Goal: Task Accomplishment & Management: Use online tool/utility

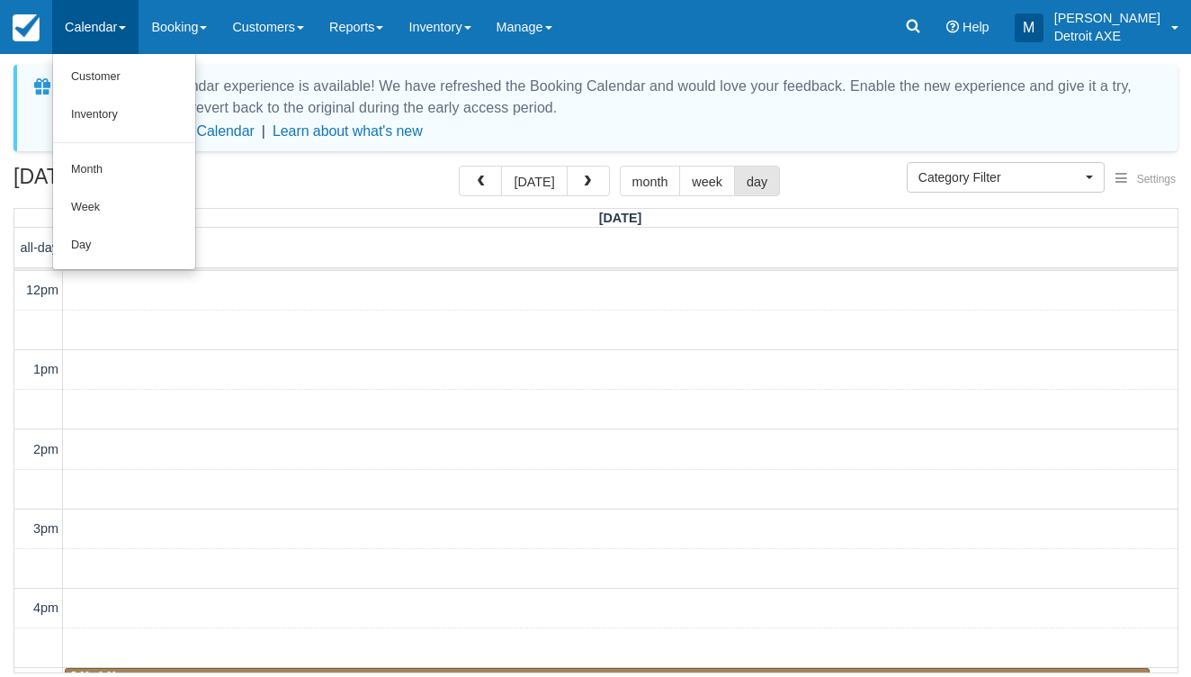
select select
click at [112, 232] on link "Day" at bounding box center [124, 246] width 142 height 38
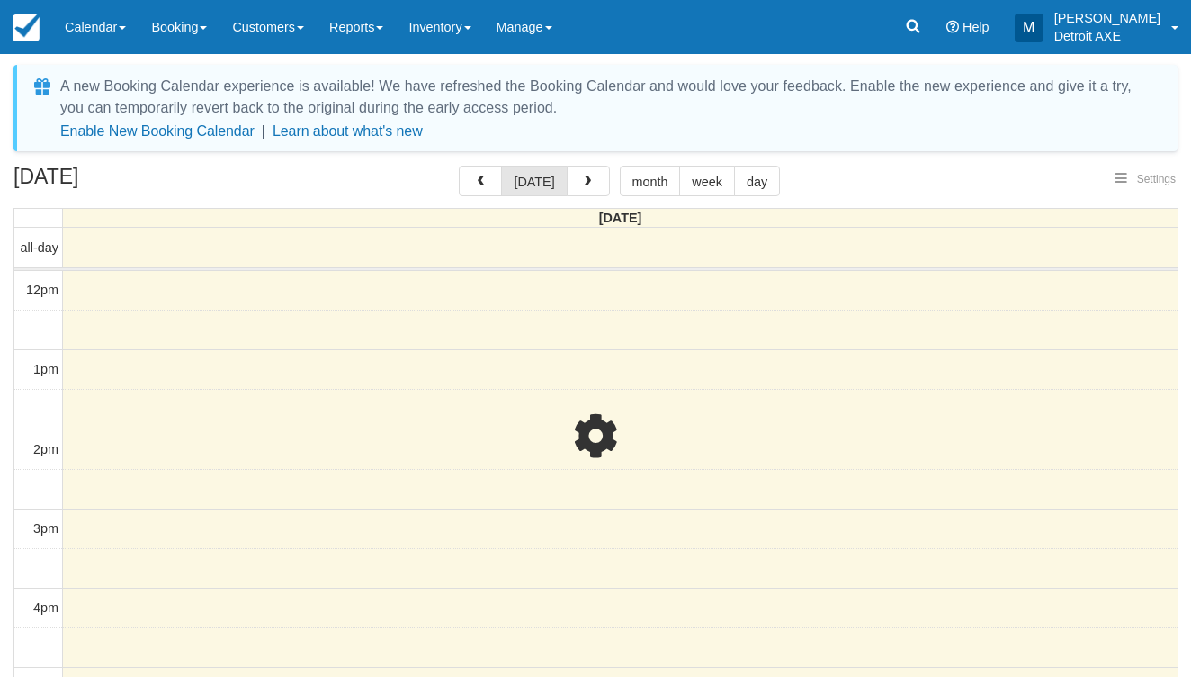
select select
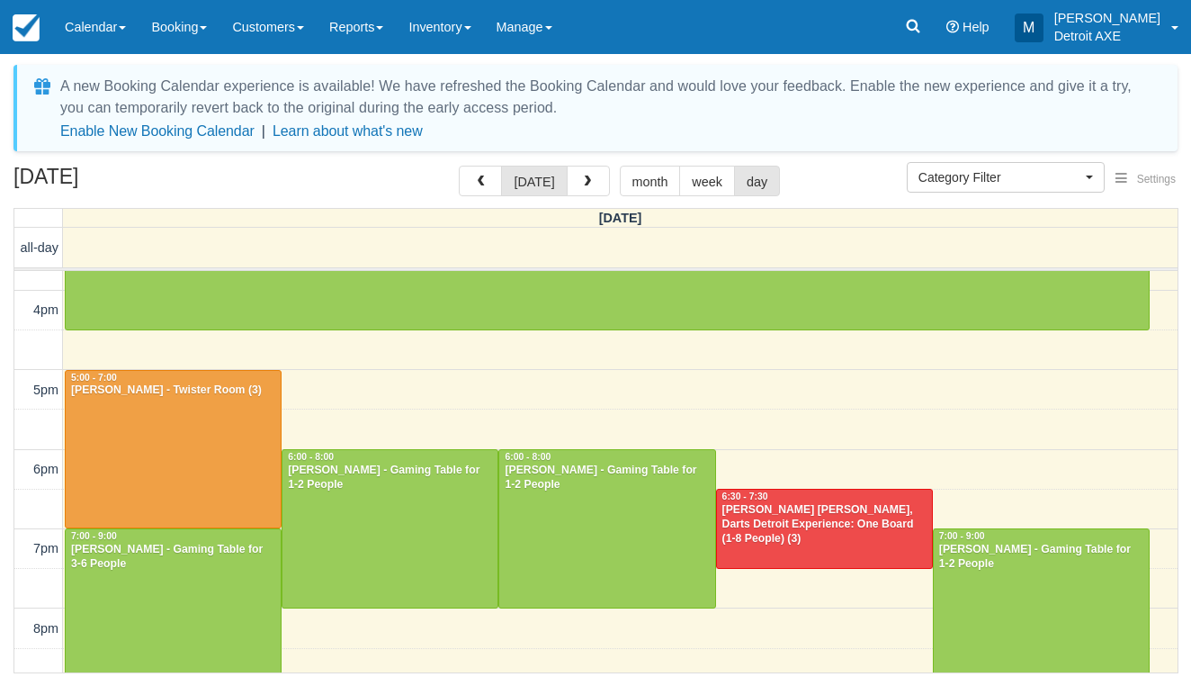
scroll to position [460, 0]
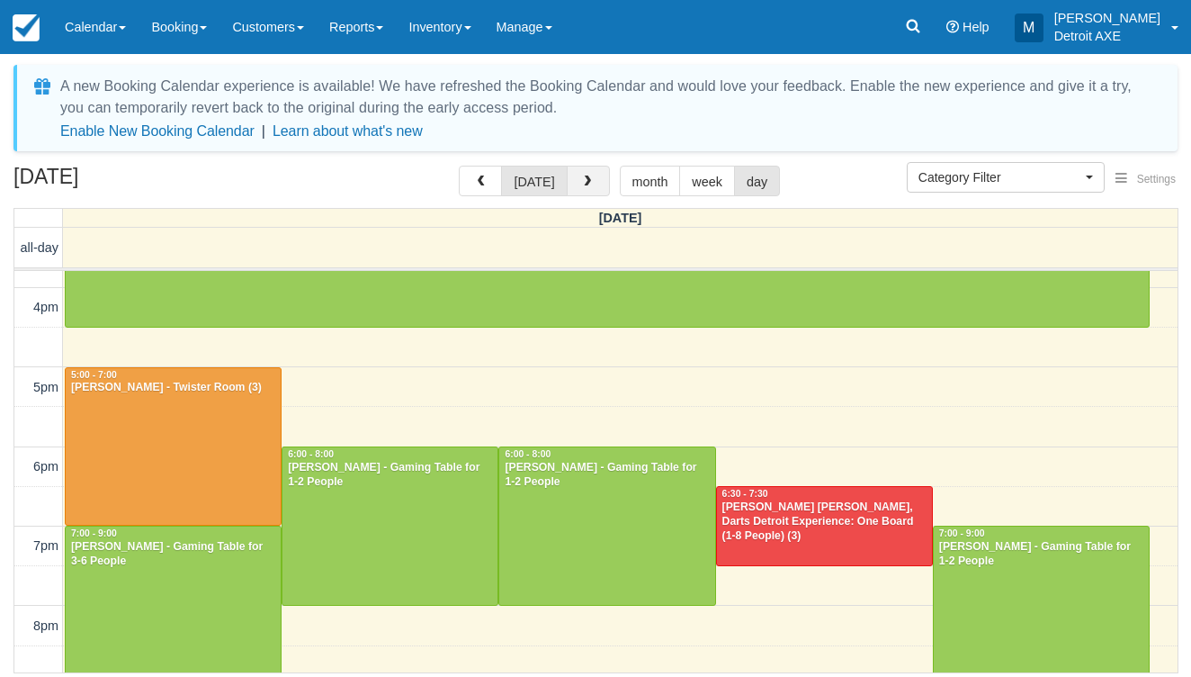
click at [574, 187] on button "button" at bounding box center [588, 181] width 43 height 31
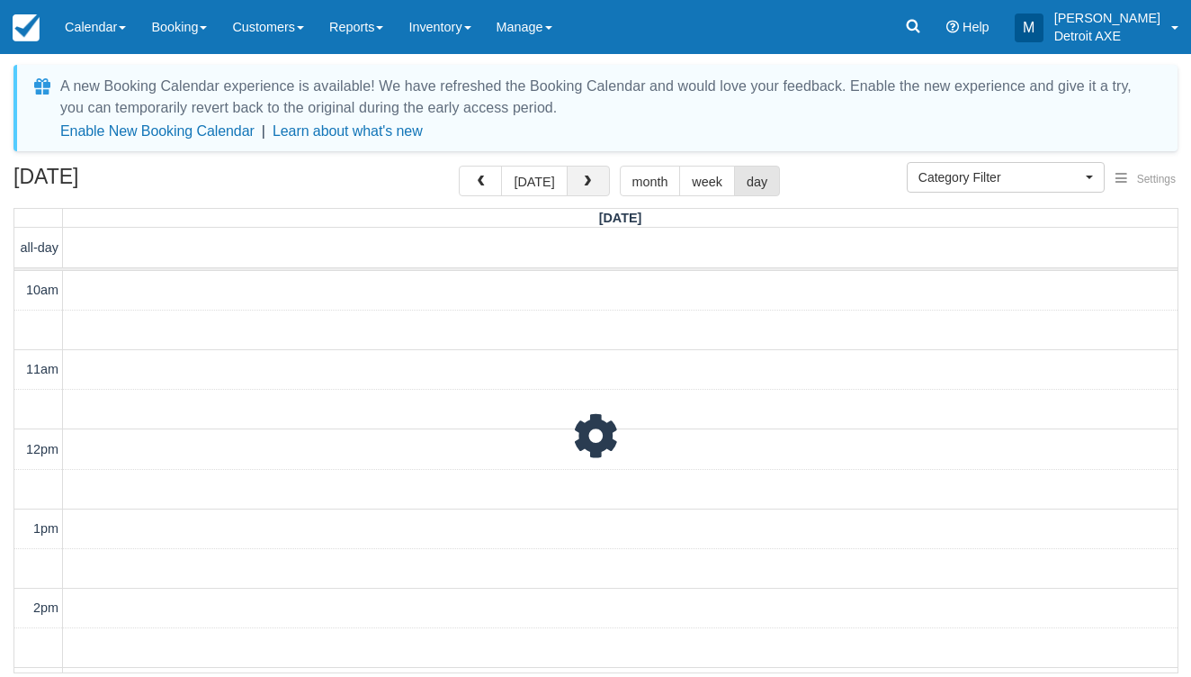
scroll to position [399, 0]
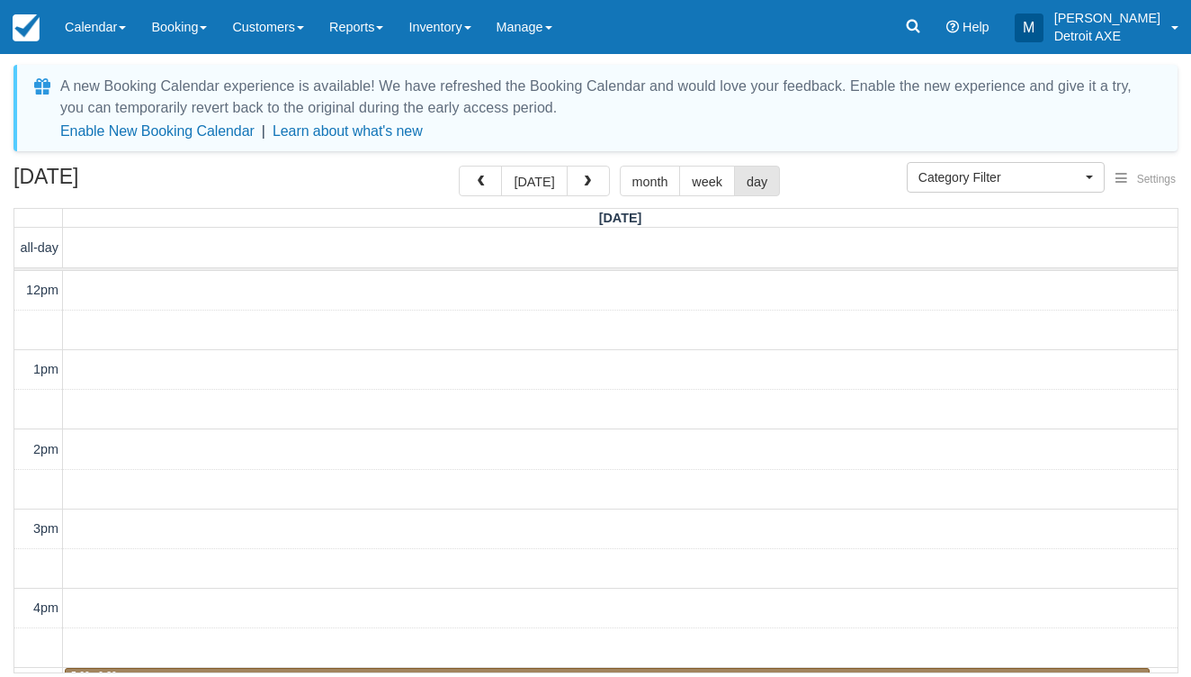
scroll to position [399, 0]
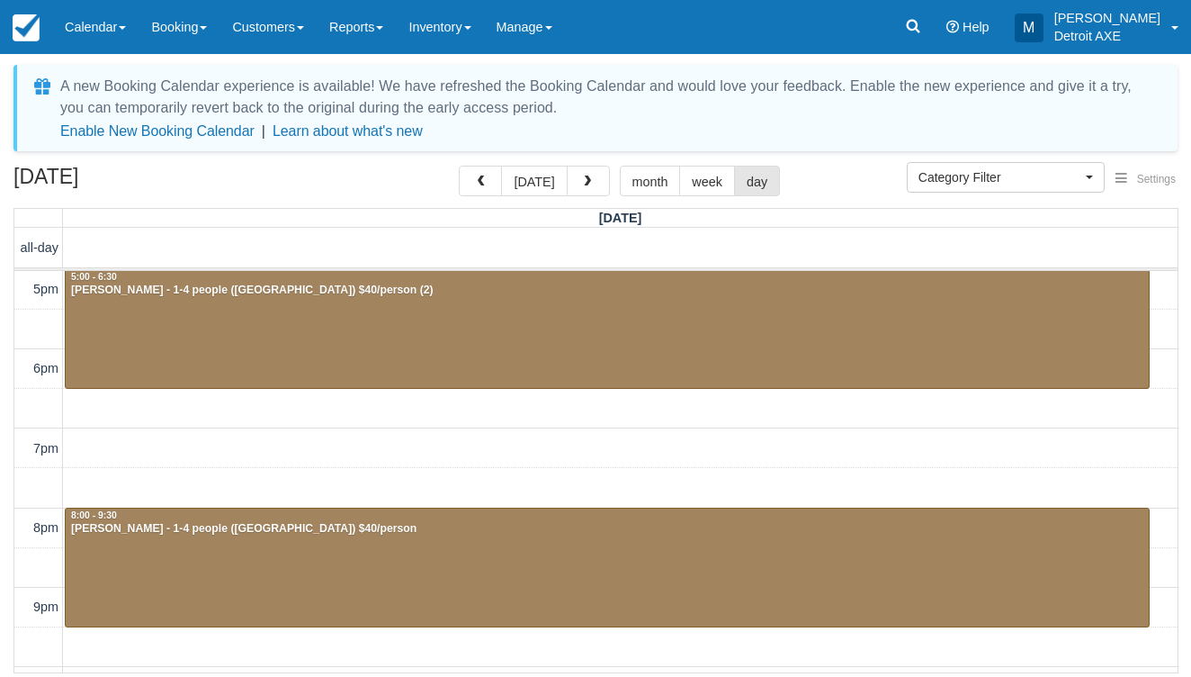
click at [573, 187] on button "button" at bounding box center [588, 181] width 43 height 31
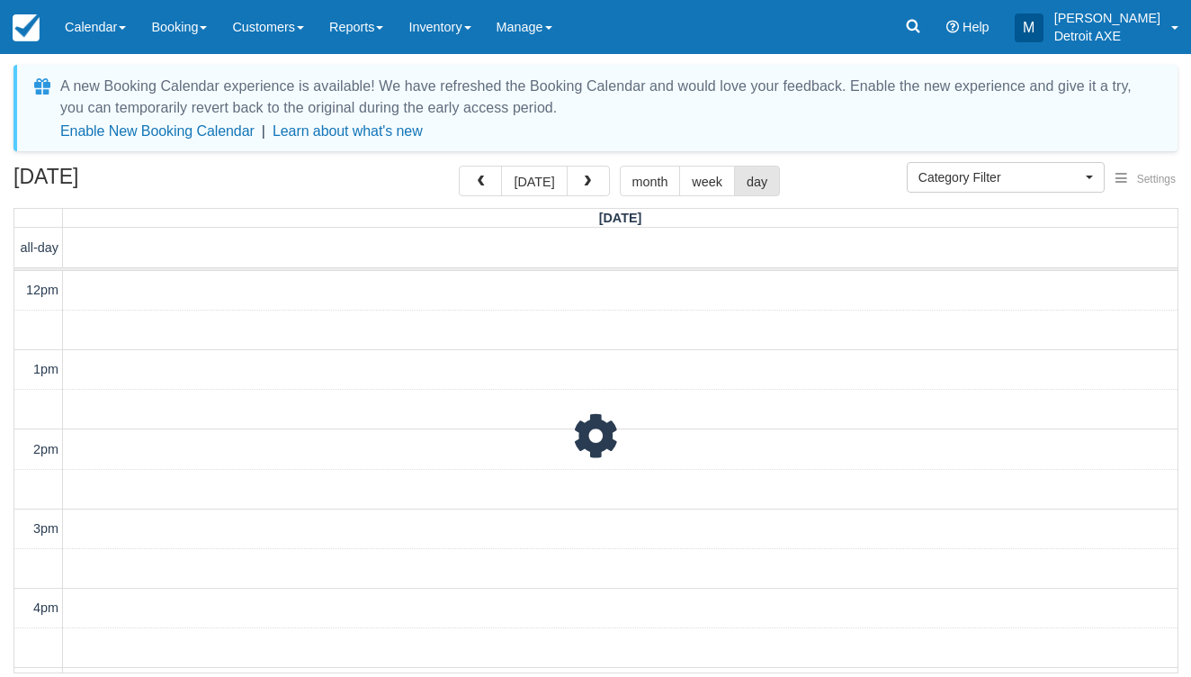
scroll to position [399, 0]
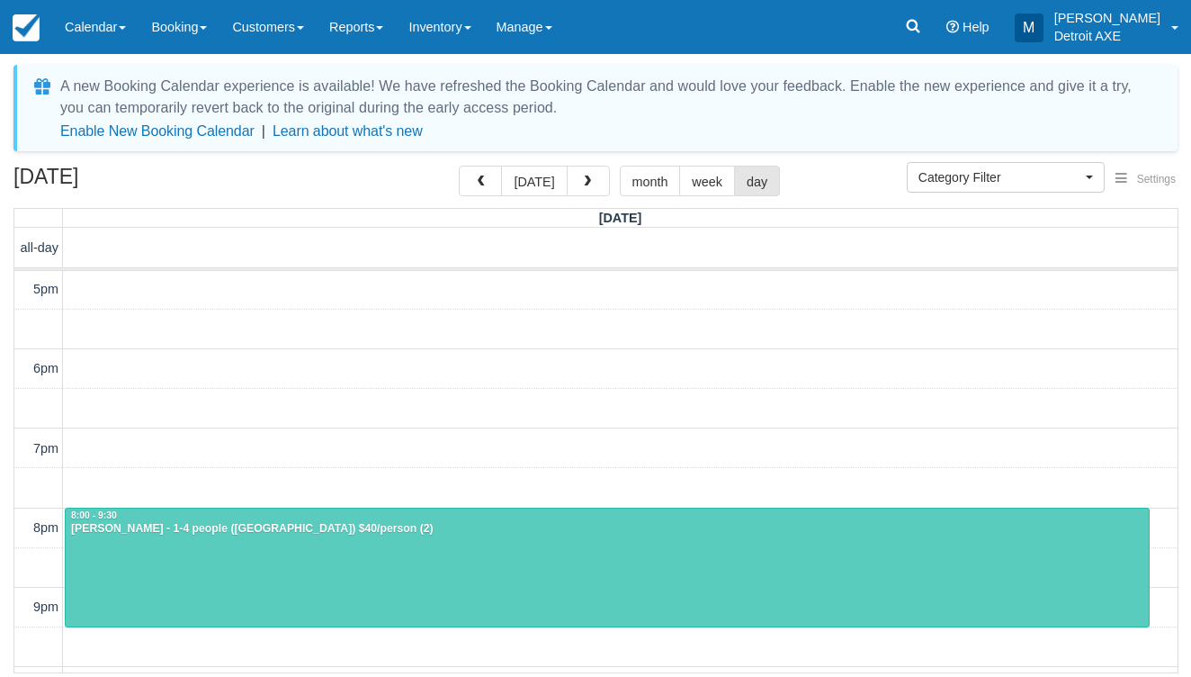
click at [384, 571] on div at bounding box center [607, 567] width 1083 height 118
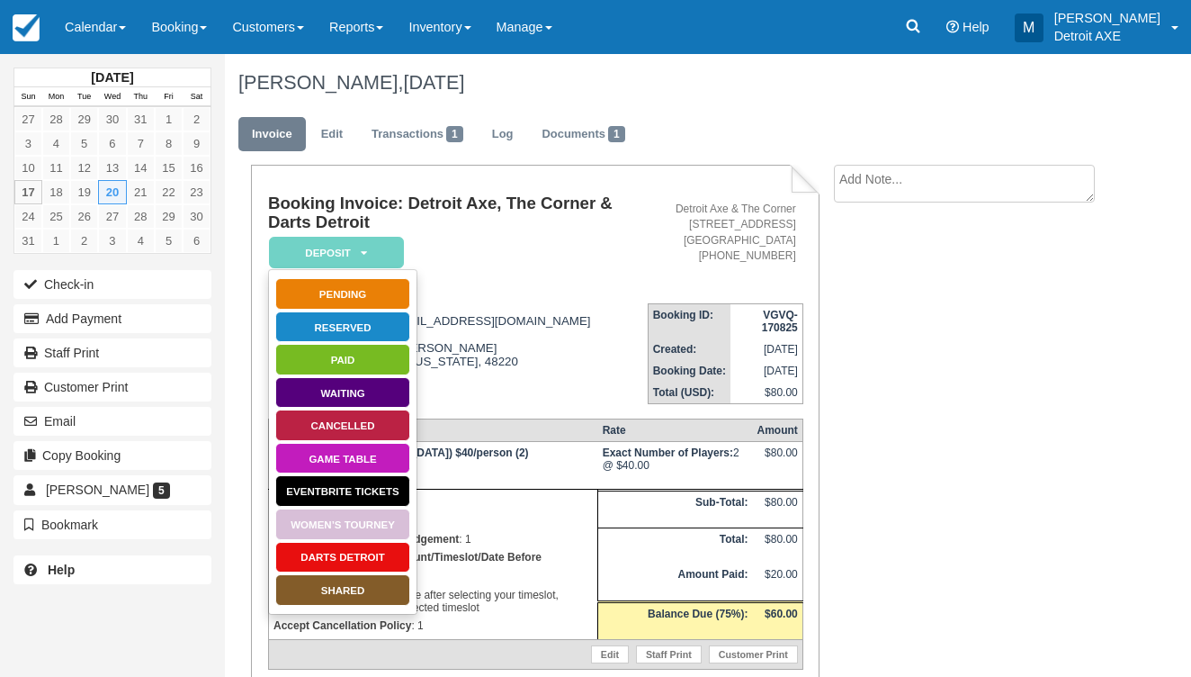
click at [348, 594] on link "SHARED" at bounding box center [342, 589] width 135 height 31
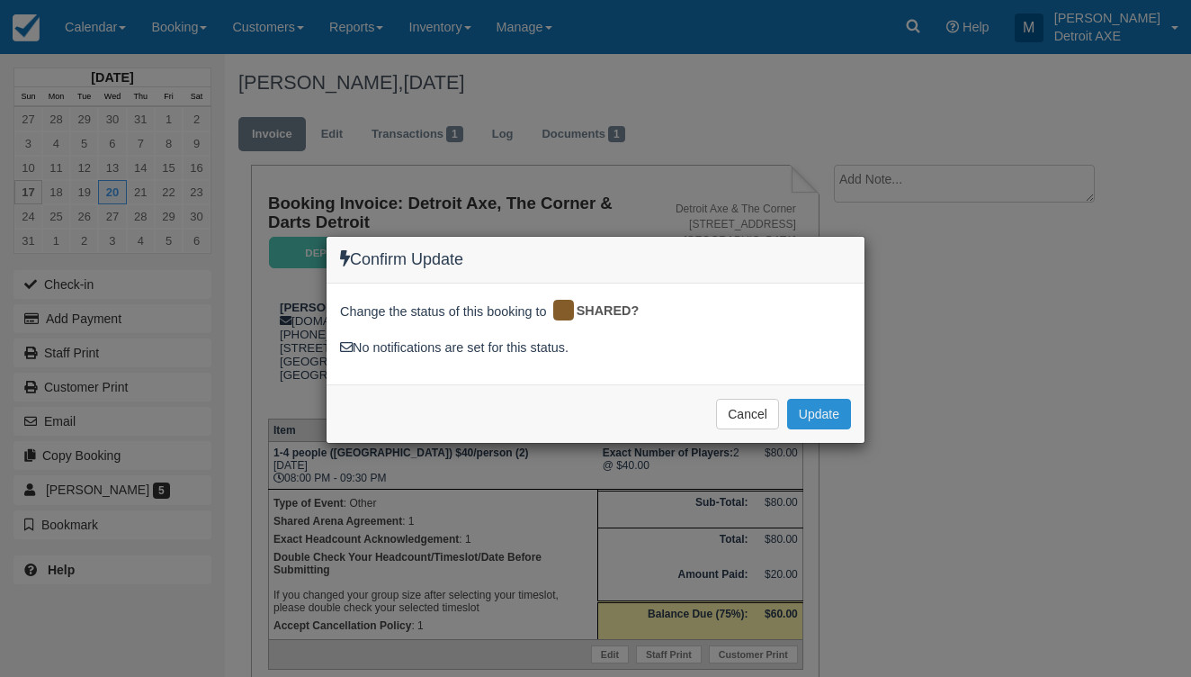
click at [814, 412] on button "Update" at bounding box center [819, 414] width 64 height 31
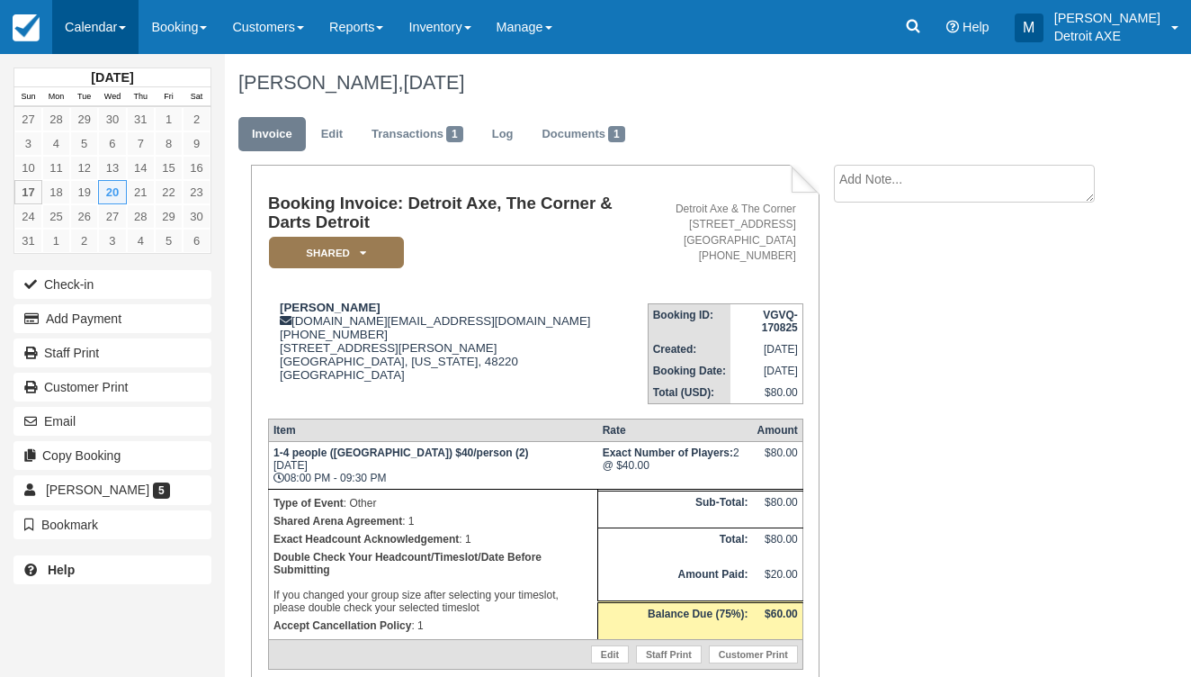
click at [84, 23] on link "Calendar" at bounding box center [95, 27] width 86 height 54
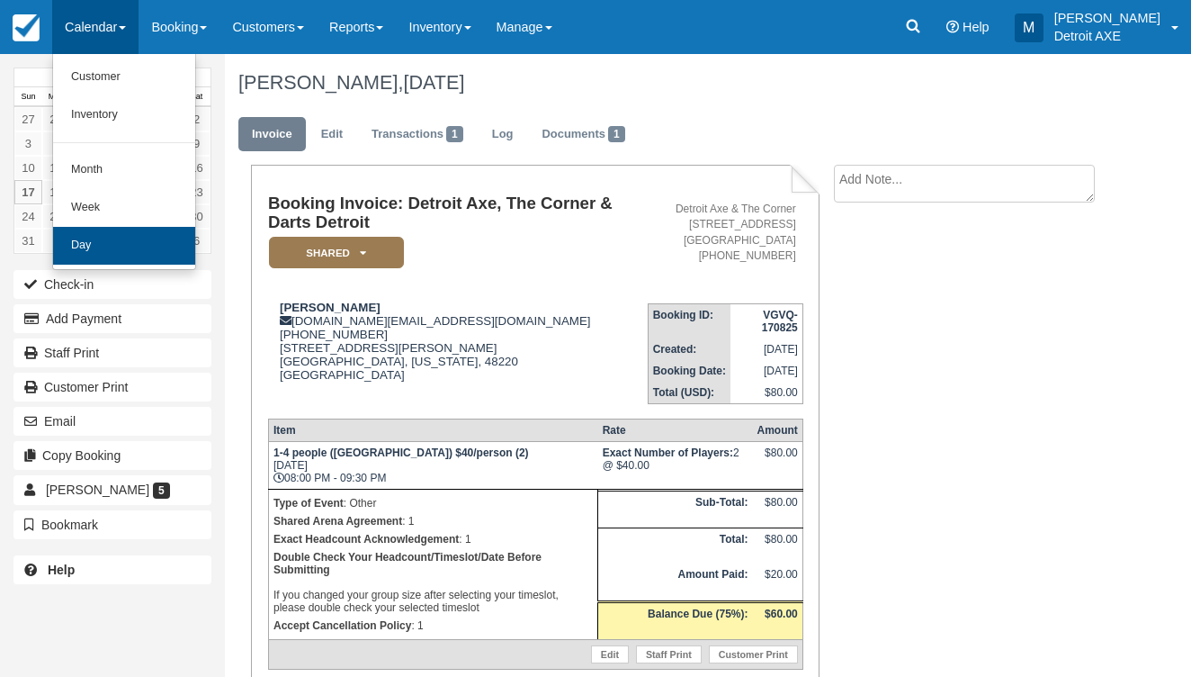
click at [106, 230] on link "Day" at bounding box center [124, 246] width 142 height 38
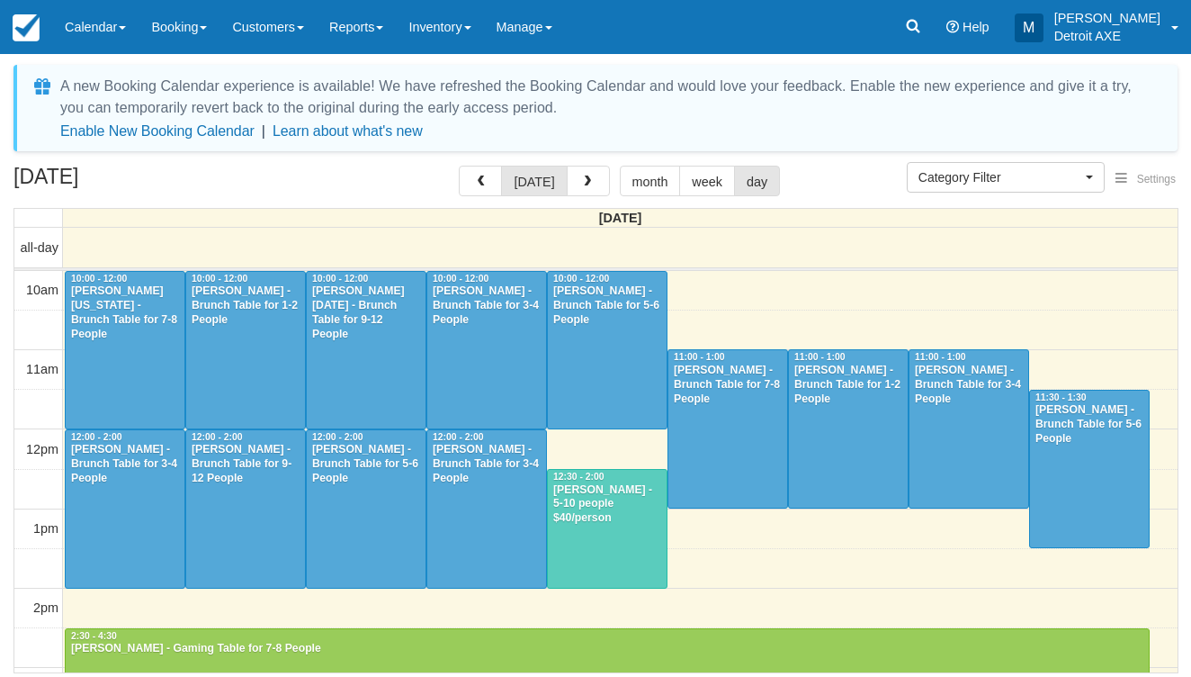
select select
